Goal: Find specific page/section: Find specific page/section

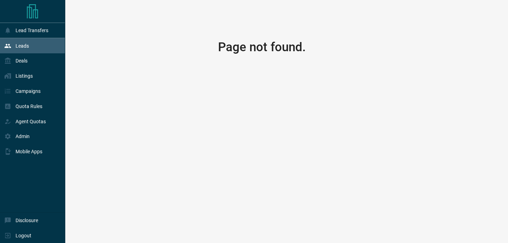
click at [28, 47] on p "Leads" at bounding box center [22, 46] width 13 height 6
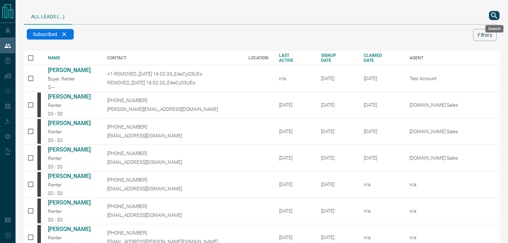
click at [497, 13] on icon "search button" at bounding box center [494, 15] width 8 height 8
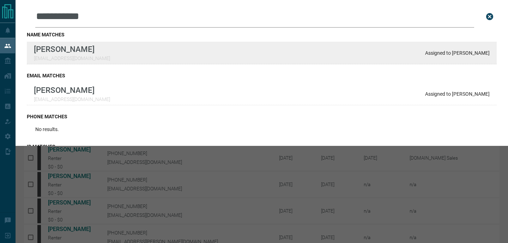
type input "**********"
